Goal: Task Accomplishment & Management: Manage account settings

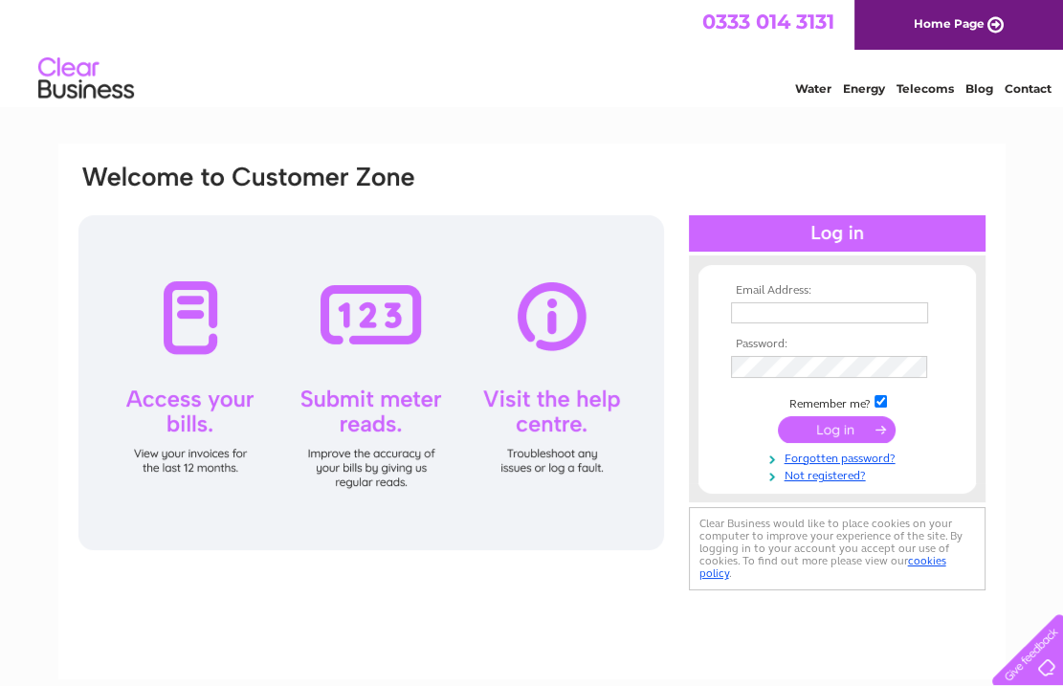
type input "[PERSON_NAME][EMAIL_ADDRESS][DOMAIN_NAME]"
click at [852, 426] on input "submit" at bounding box center [837, 429] width 118 height 27
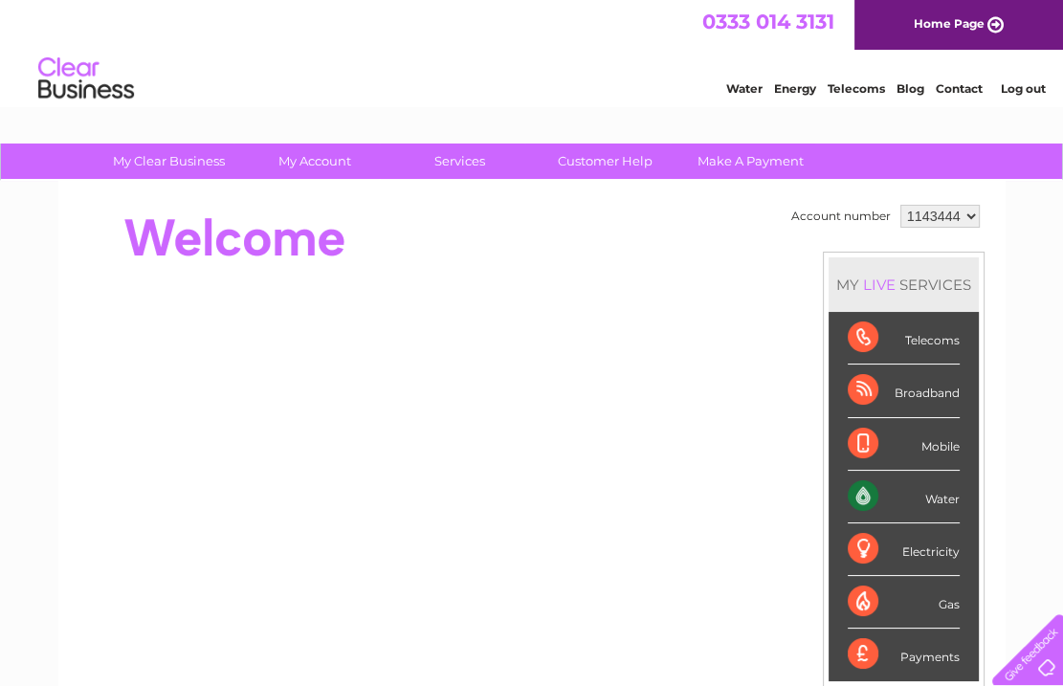
click at [931, 491] on div "Water" at bounding box center [904, 497] width 112 height 53
click at [865, 494] on div "Water" at bounding box center [904, 497] width 112 height 53
click at [862, 494] on div "Water" at bounding box center [904, 497] width 112 height 53
click at [933, 490] on div "Water" at bounding box center [904, 497] width 112 height 53
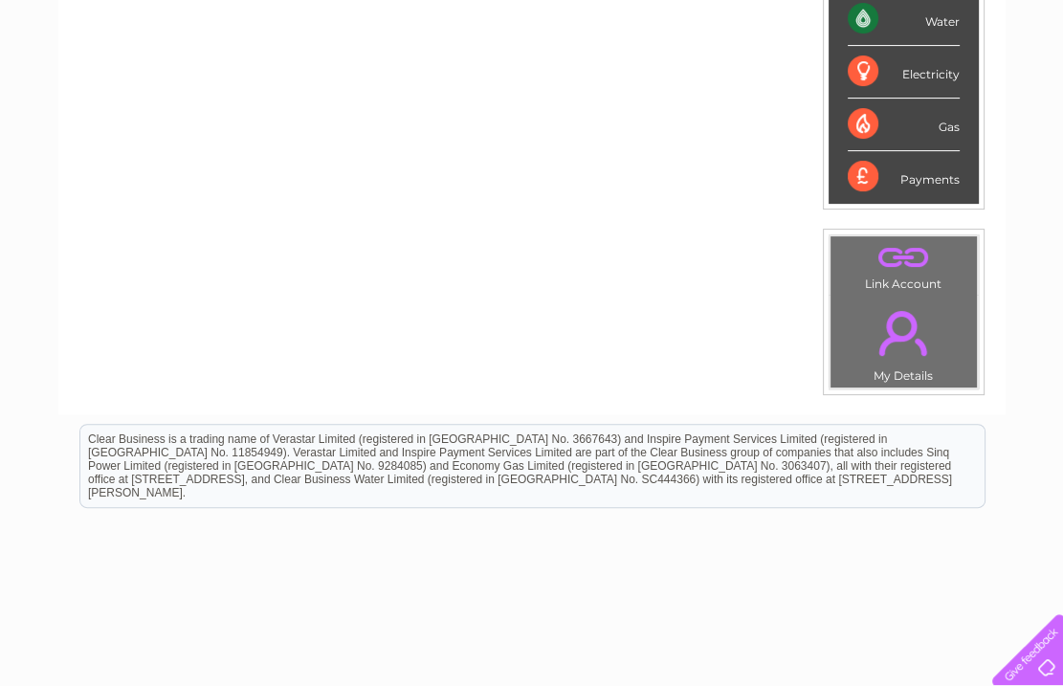
scroll to position [119, 0]
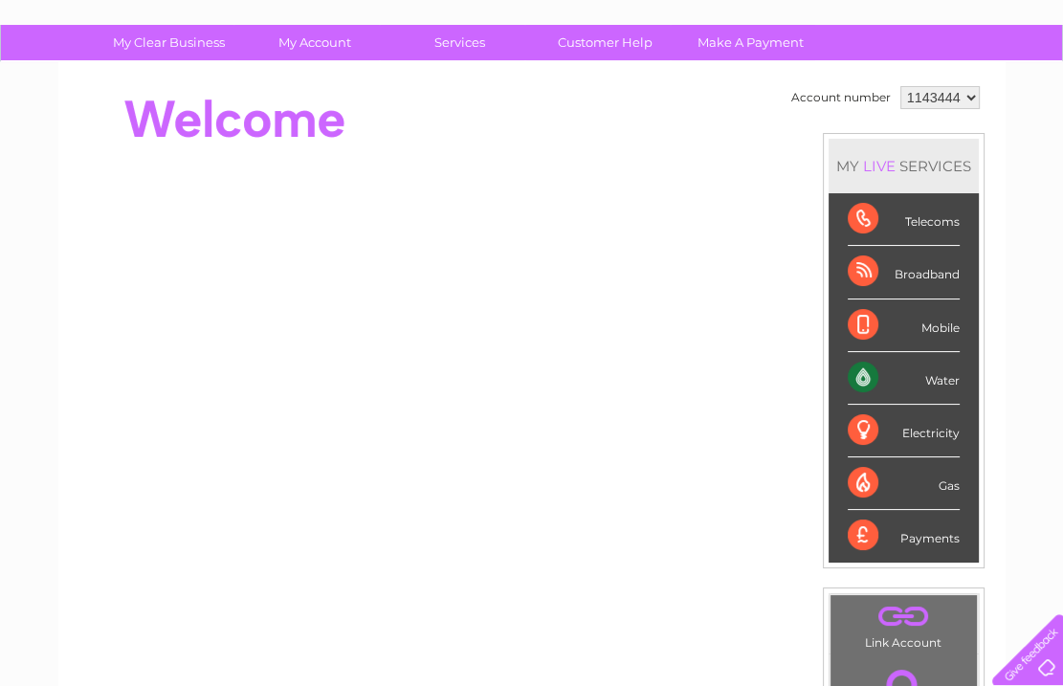
click at [920, 384] on div "Water" at bounding box center [904, 378] width 112 height 53
click at [852, 375] on div "Water" at bounding box center [904, 378] width 112 height 53
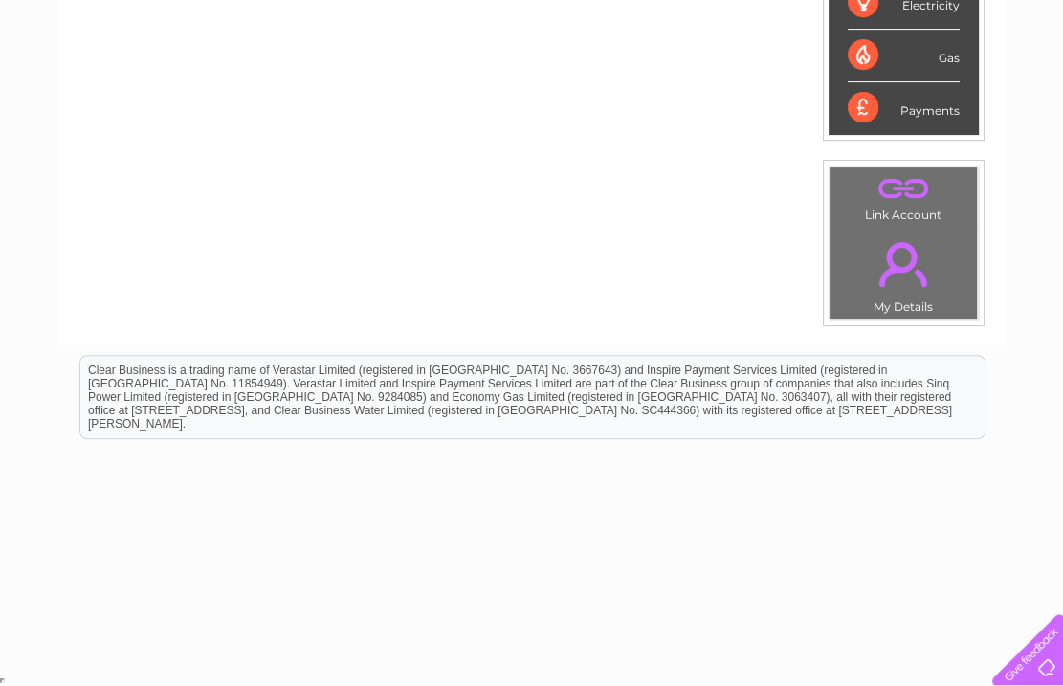
scroll to position [0, 0]
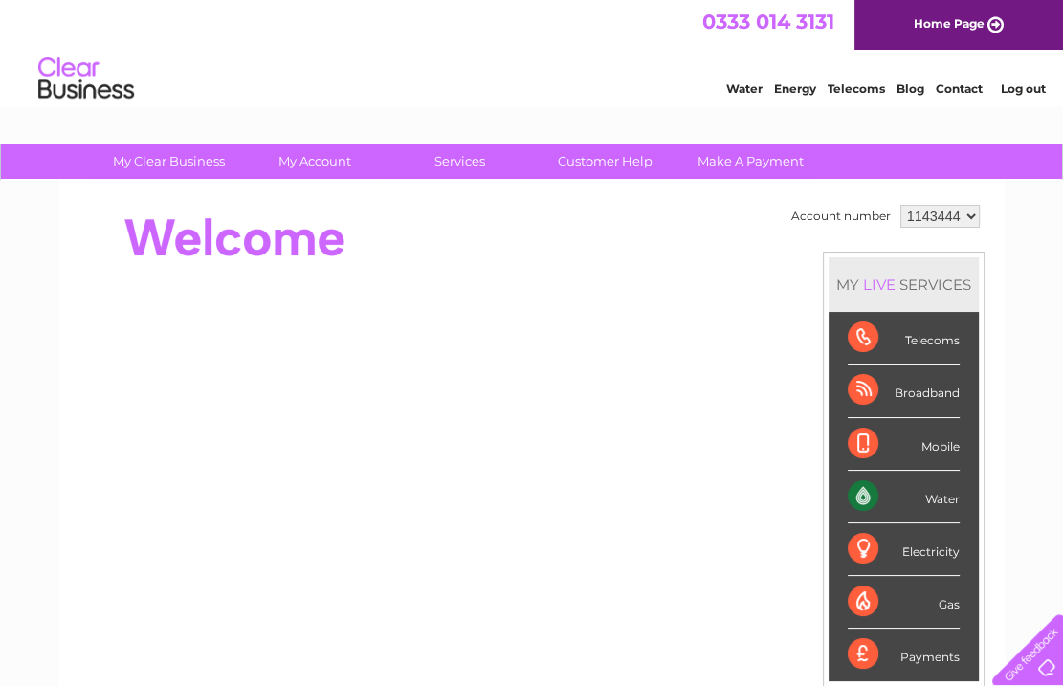
click at [870, 494] on div "Water" at bounding box center [904, 497] width 112 height 53
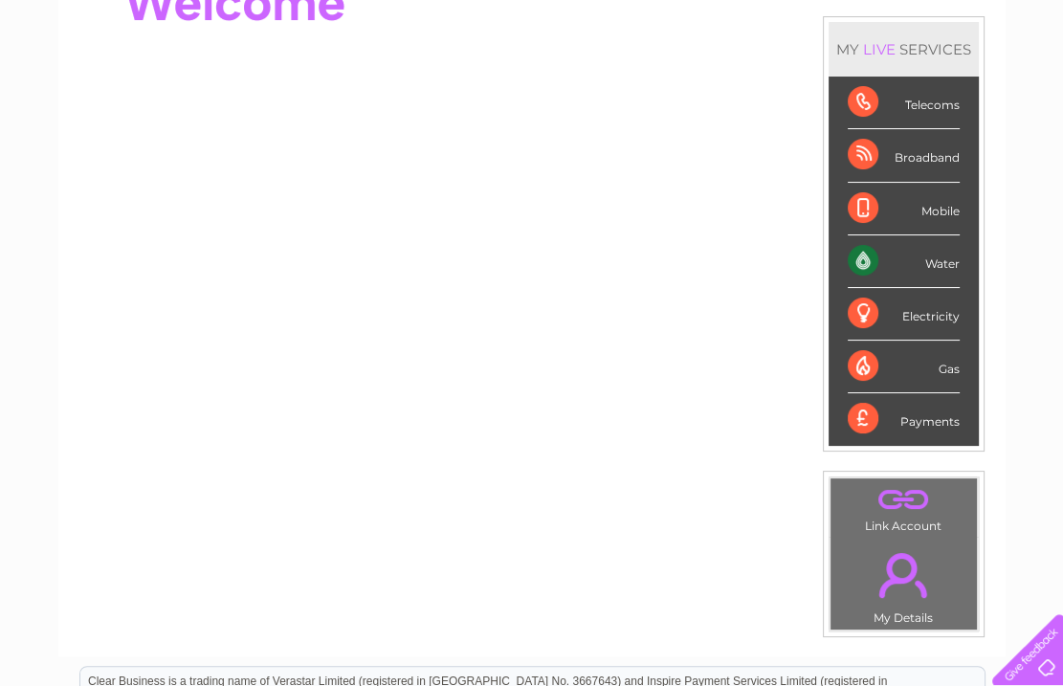
scroll to position [238, 0]
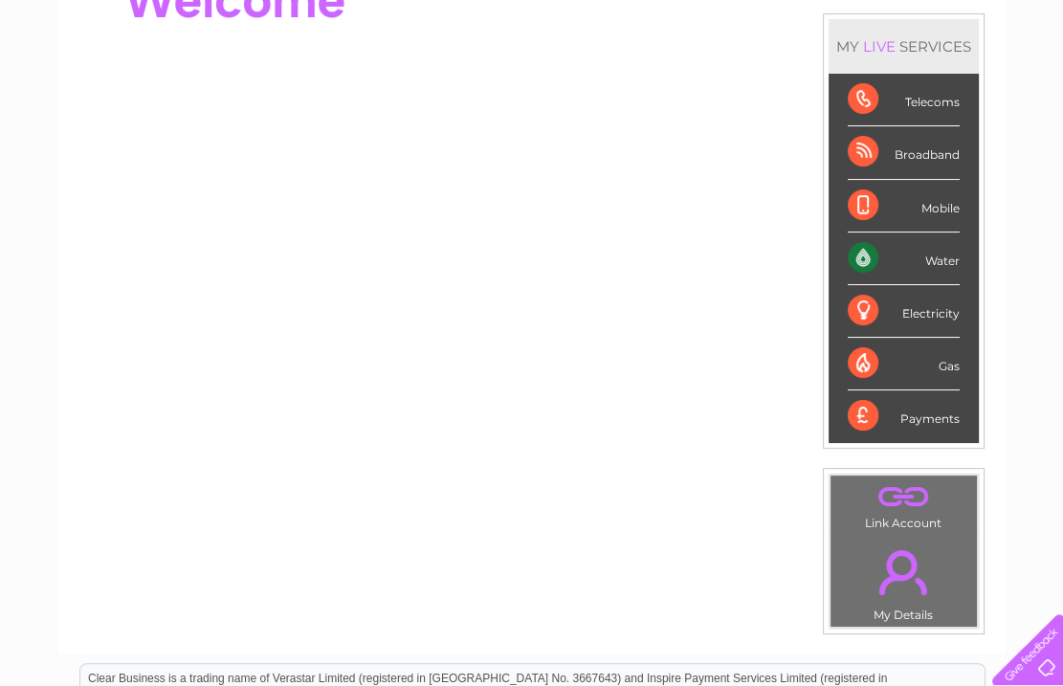
click at [894, 576] on link "." at bounding box center [904, 572] width 137 height 67
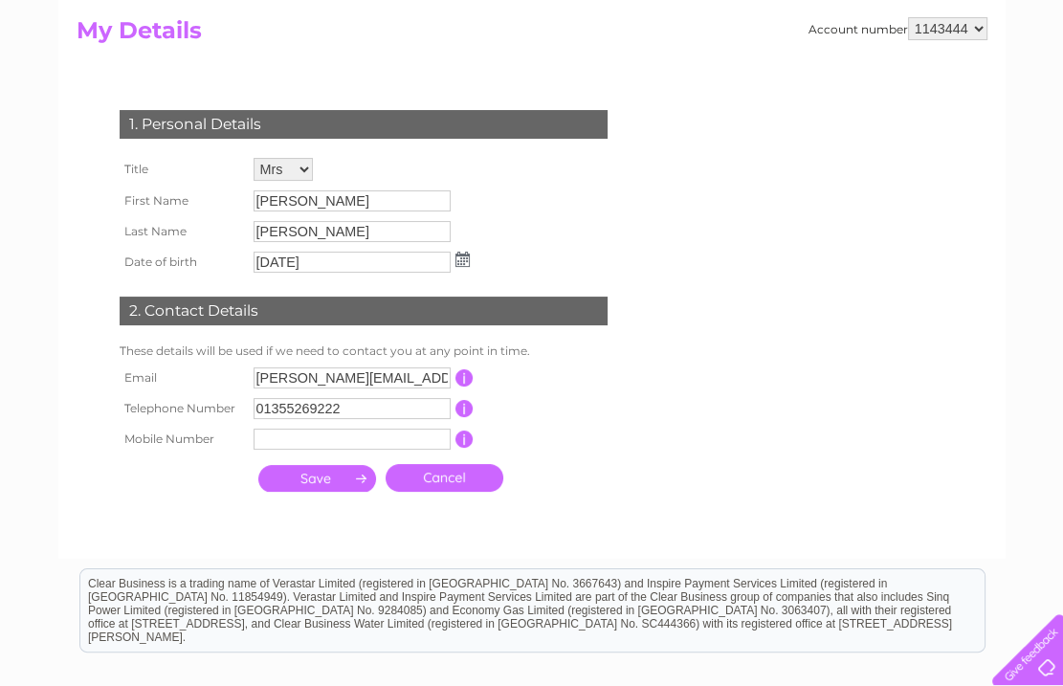
scroll to position [238, 0]
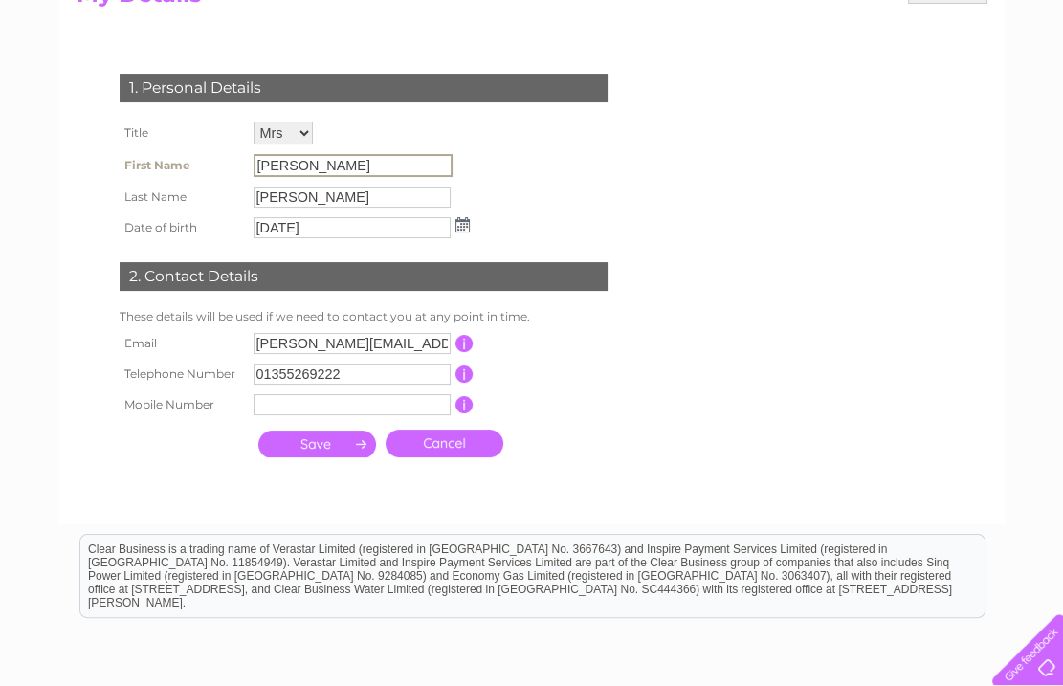
click at [319, 165] on input "Heather" at bounding box center [353, 165] width 199 height 23
click at [315, 165] on input "Heather" at bounding box center [353, 165] width 199 height 23
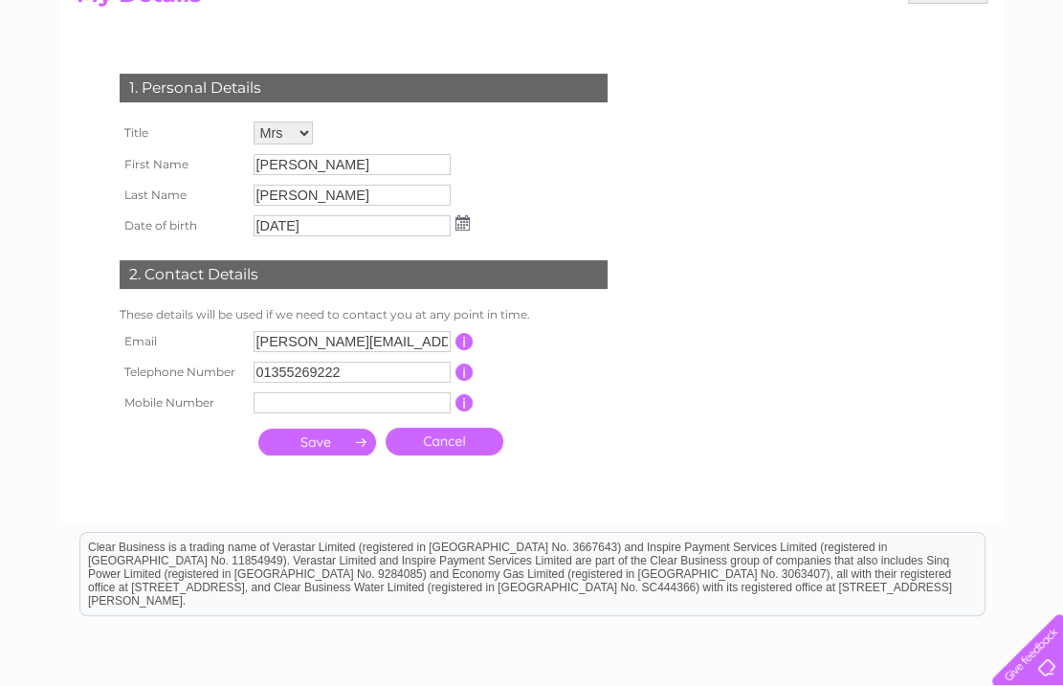
click at [469, 228] on td "30/05/1965" at bounding box center [362, 226] width 226 height 31
click at [462, 225] on img at bounding box center [463, 222] width 14 height 15
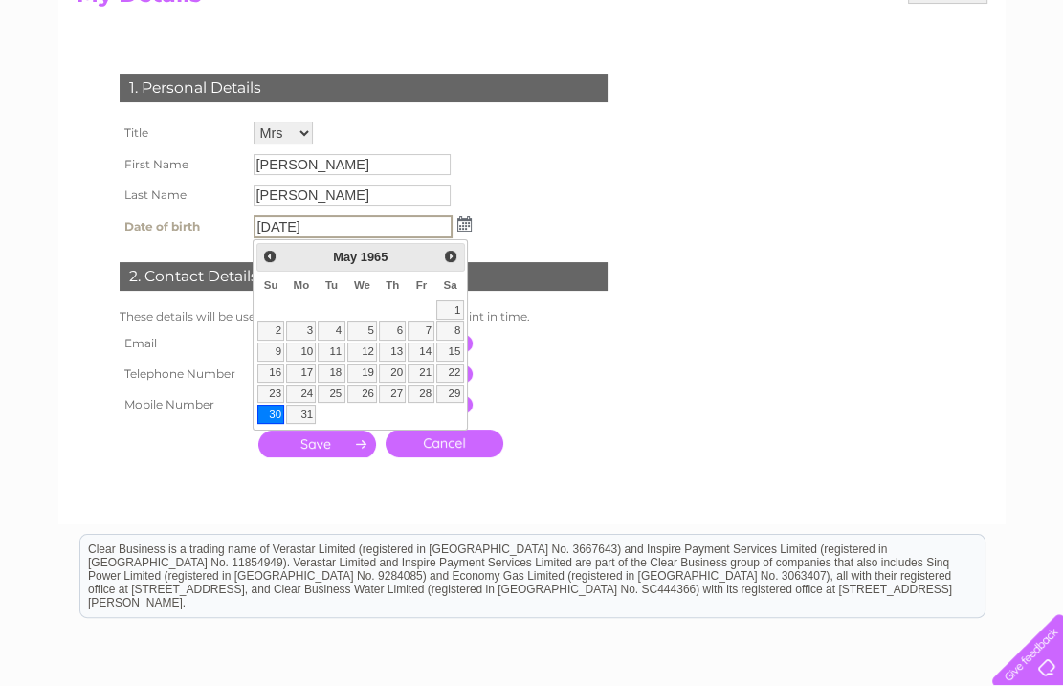
click at [462, 225] on img at bounding box center [465, 223] width 14 height 15
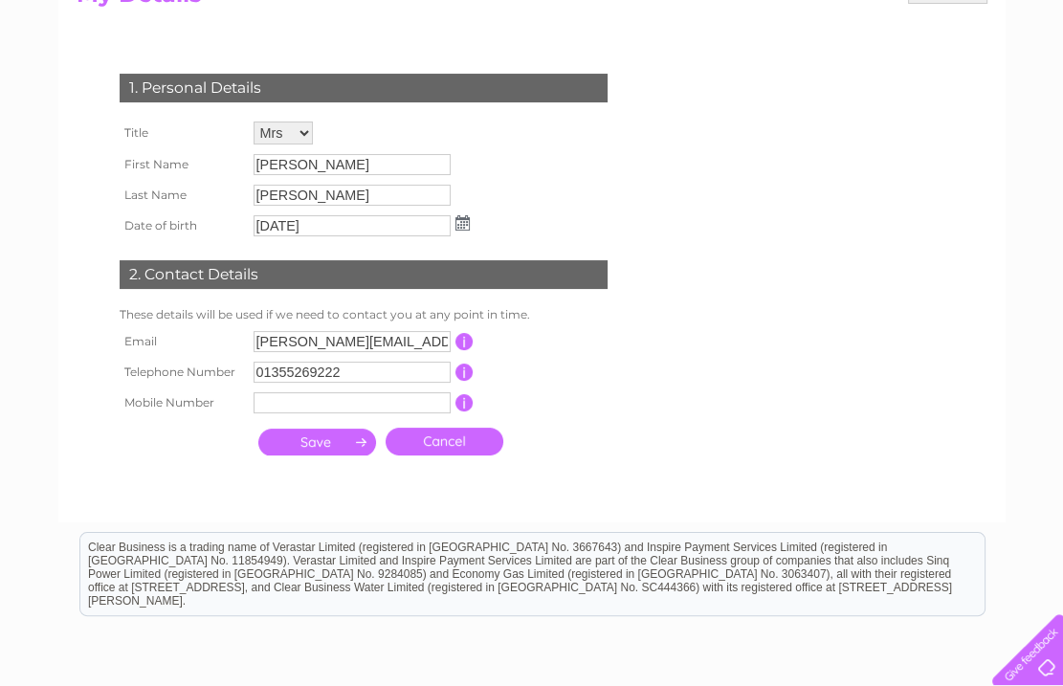
click at [312, 165] on input "Heather" at bounding box center [352, 164] width 197 height 21
click at [677, 396] on form "Account number 1143444 My Details 1. Personal Details Title Mr Mrs Ms Miss Dr R…" at bounding box center [532, 242] width 911 height 523
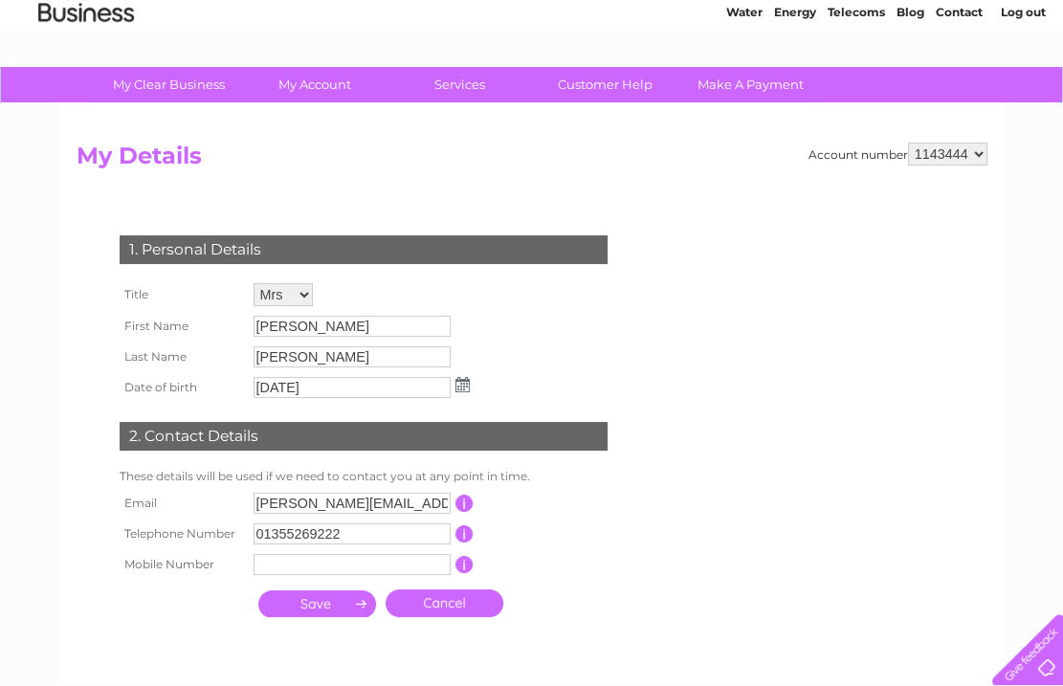
scroll to position [0, 0]
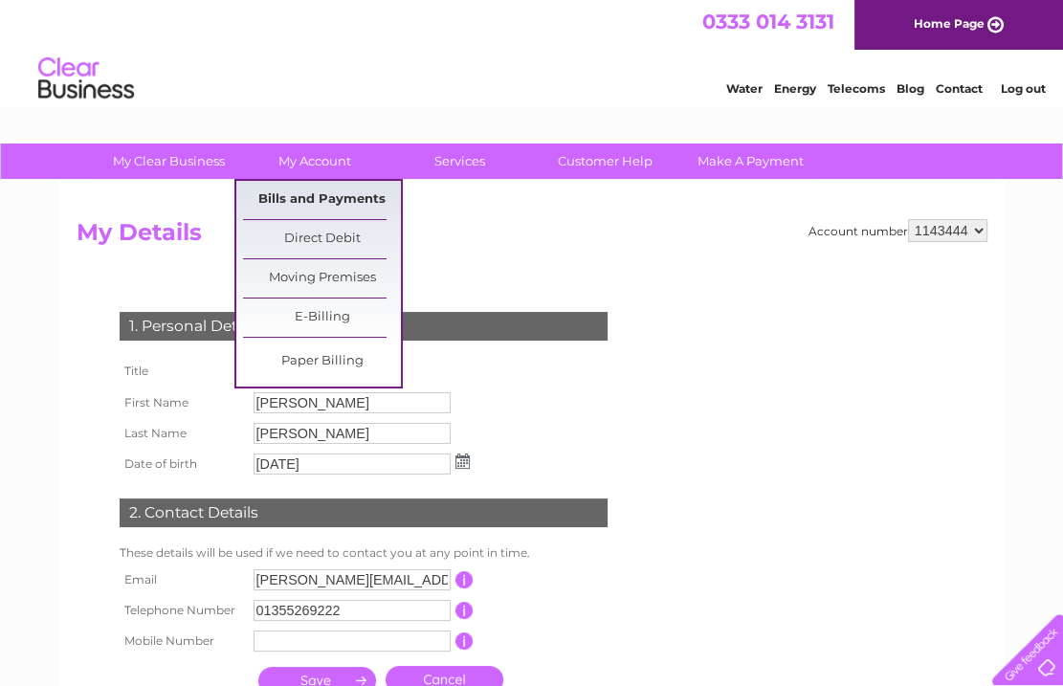
click at [316, 193] on link "Bills and Payments" at bounding box center [322, 200] width 158 height 38
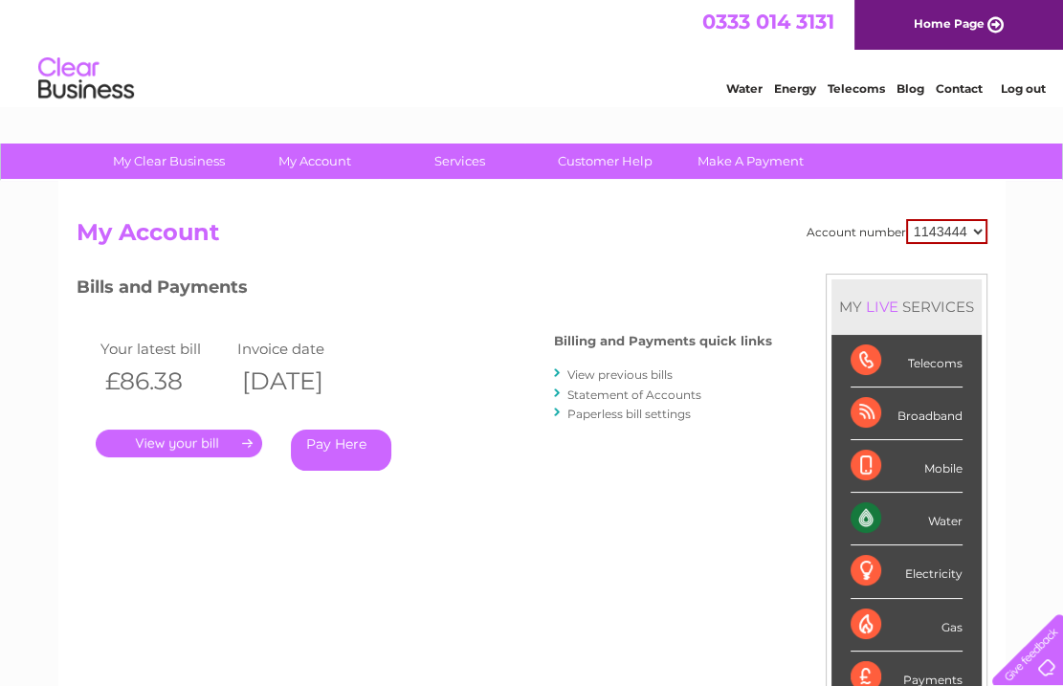
click at [233, 441] on link "." at bounding box center [179, 444] width 167 height 28
